Goal: Task Accomplishment & Management: Use online tool/utility

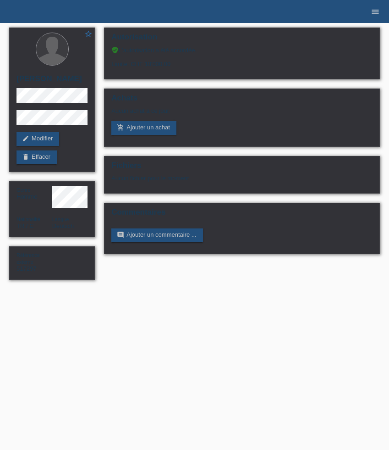
click at [379, 12] on icon "menu" at bounding box center [375, 11] width 9 height 9
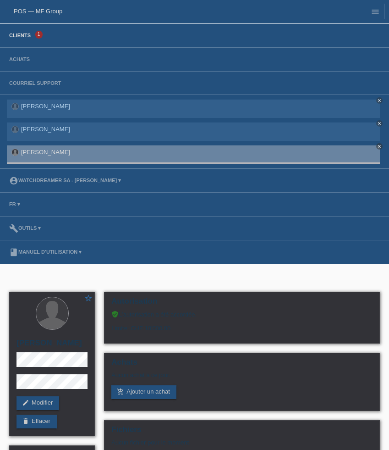
click at [8, 38] on link "Clients" at bounding box center [20, 35] width 31 height 5
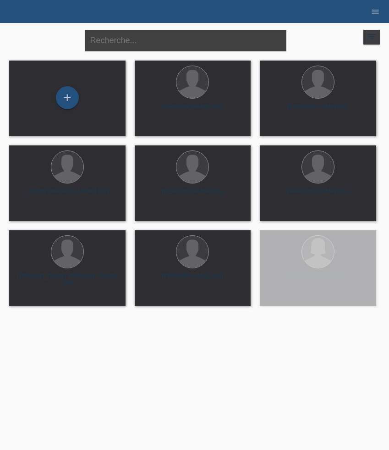
click at [143, 43] on input "text" at bounding box center [186, 41] width 202 height 22
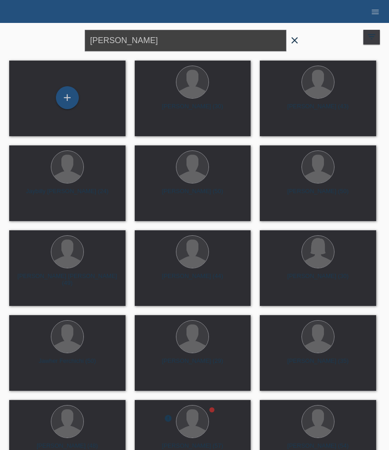
type input "uwe"
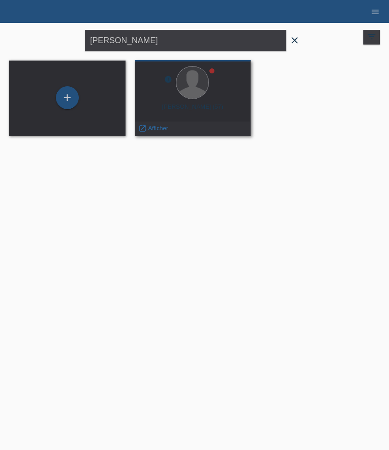
click at [175, 100] on div at bounding box center [193, 83] width 102 height 34
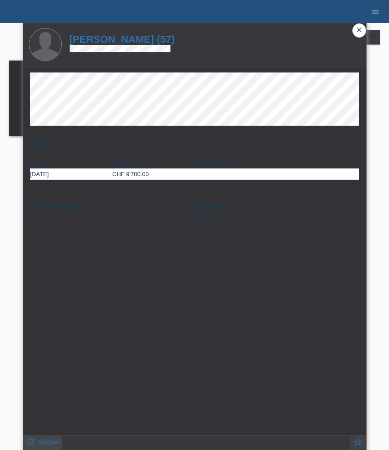
click at [46, 443] on span "Afficher" at bounding box center [49, 441] width 22 height 7
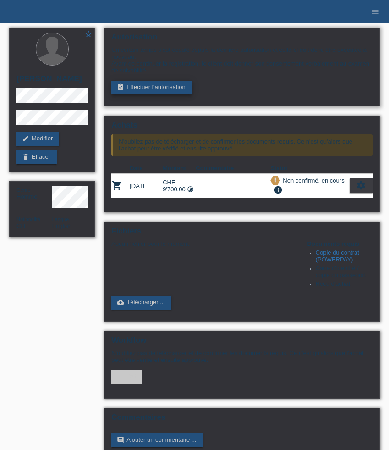
click at [160, 90] on link "assignment_turned_in Effectuer l’autorisation" at bounding box center [151, 88] width 80 height 14
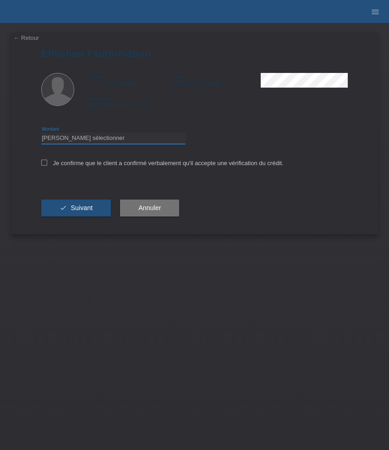
click at [73, 136] on select "Veuillez sélectionner CHF 1.00 - CHF 499.00 CHF 500.00 - CHF 1'999.00 CHF 2'000…" at bounding box center [113, 137] width 144 height 11
select select "3"
click at [41, 134] on select "Veuillez sélectionner CHF 1.00 - CHF 499.00 CHF 500.00 - CHF 1'999.00 CHF 2'000…" at bounding box center [113, 137] width 144 height 11
click at [41, 160] on label "Je confirme que le client a confirmé verbalement qu'il accepte une vérification…" at bounding box center [162, 162] width 242 height 7
click at [41, 160] on input "Je confirme que le client a confirmé verbalement qu'il accepte une vérification…" at bounding box center [44, 162] width 6 height 6
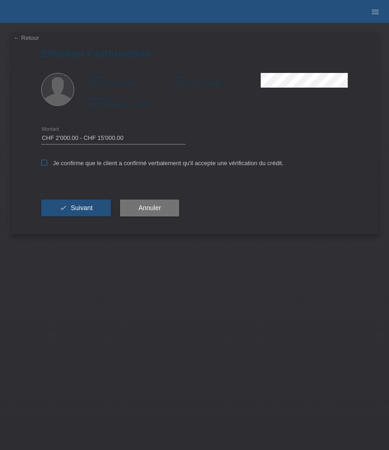
checkbox input "true"
click at [88, 222] on div "check Suivant" at bounding box center [76, 207] width 70 height 53
click at [88, 211] on span "Suivant" at bounding box center [82, 207] width 22 height 7
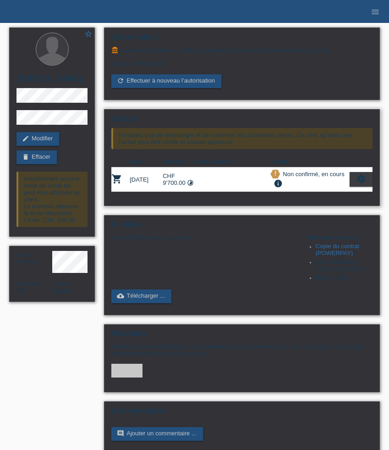
click at [362, 184] on icon "settings" at bounding box center [361, 179] width 10 height 10
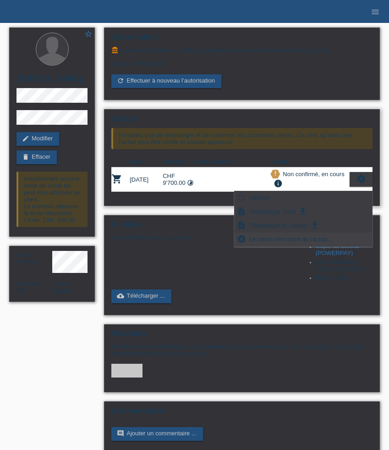
click at [307, 240] on span "Le client s'est retiré de l'achat..." at bounding box center [291, 238] width 86 height 11
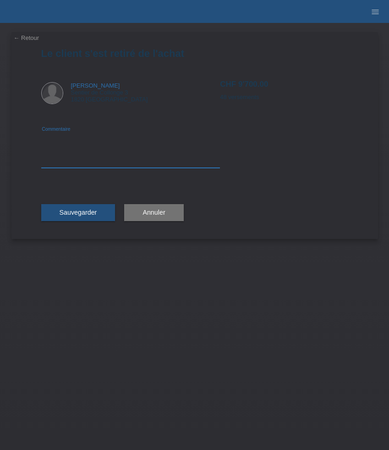
click at [77, 163] on textarea at bounding box center [130, 149] width 179 height 35
type textarea "I"
type textarea "Changement de référence"
click at [74, 211] on span "Sauvegarder" at bounding box center [79, 212] width 38 height 7
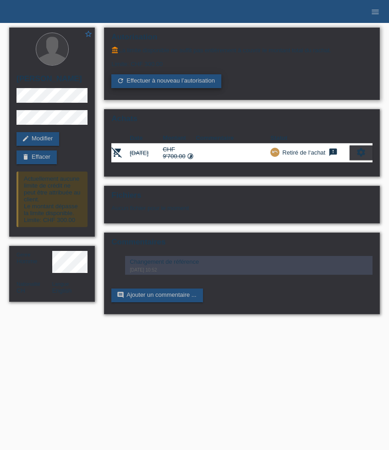
click at [182, 85] on link "refresh Effectuer à nouveau l’autorisation" at bounding box center [166, 81] width 110 height 14
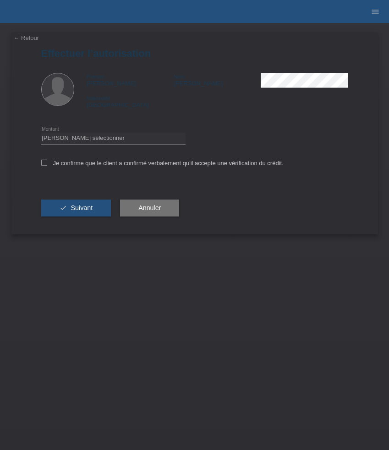
click at [86, 132] on div "Veuillez sélectionner CHF 1.00 - CHF 499.00 CHF 500.00 - CHF 1'999.00 CHF 2'000…" at bounding box center [113, 137] width 144 height 23
click at [86, 139] on select "Veuillez sélectionner CHF 1.00 - CHF 499.00 CHF 500.00 - CHF 1'999.00 CHF 2'000…" at bounding box center [113, 137] width 144 height 11
select select "3"
click at [41, 134] on select "Veuillez sélectionner CHF 1.00 - CHF 499.00 CHF 500.00 - CHF 1'999.00 CHF 2'000…" at bounding box center [113, 137] width 144 height 11
click at [44, 164] on icon at bounding box center [44, 162] width 6 height 6
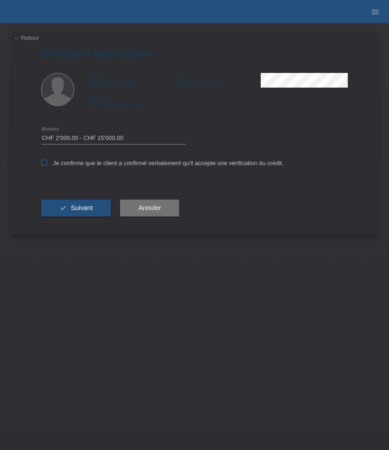
click at [44, 164] on input "Je confirme que le client a confirmé verbalement qu'il accepte une vérification…" at bounding box center [44, 162] width 6 height 6
checkbox input "true"
click at [72, 205] on button "check Suivant" at bounding box center [76, 207] width 70 height 17
